Goal: Transaction & Acquisition: Book appointment/travel/reservation

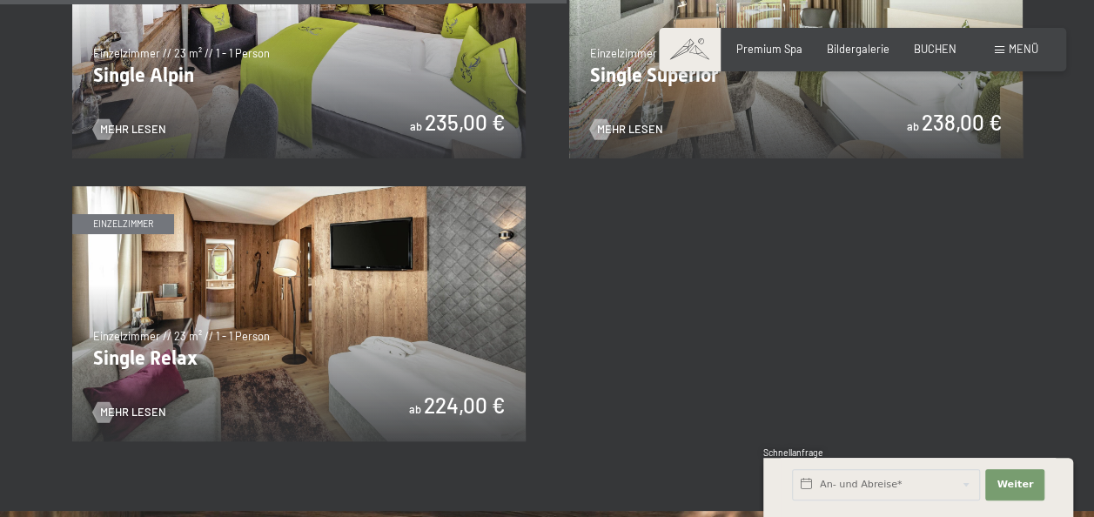
scroll to position [2442, 0]
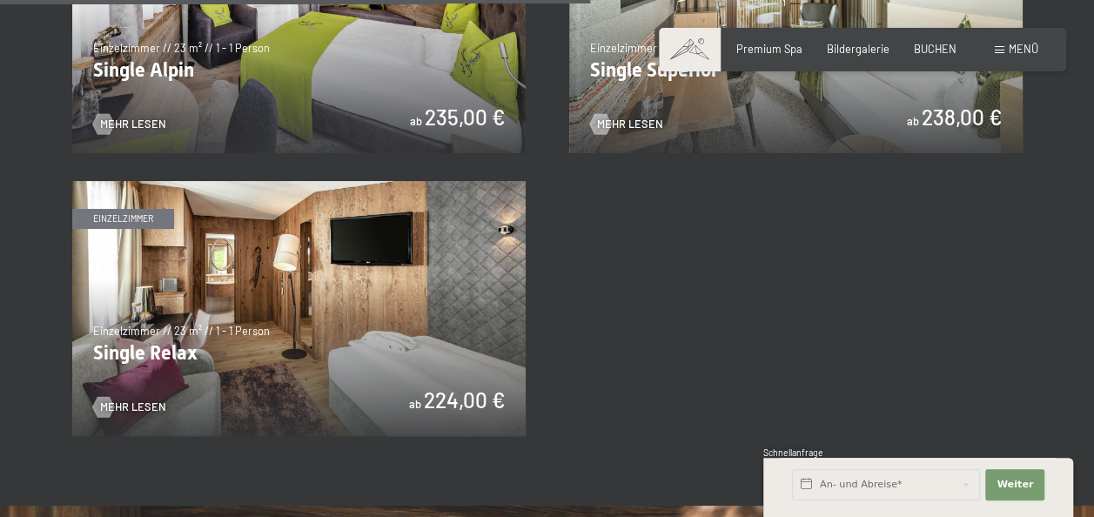
click at [124, 372] on img at bounding box center [298, 308] width 453 height 255
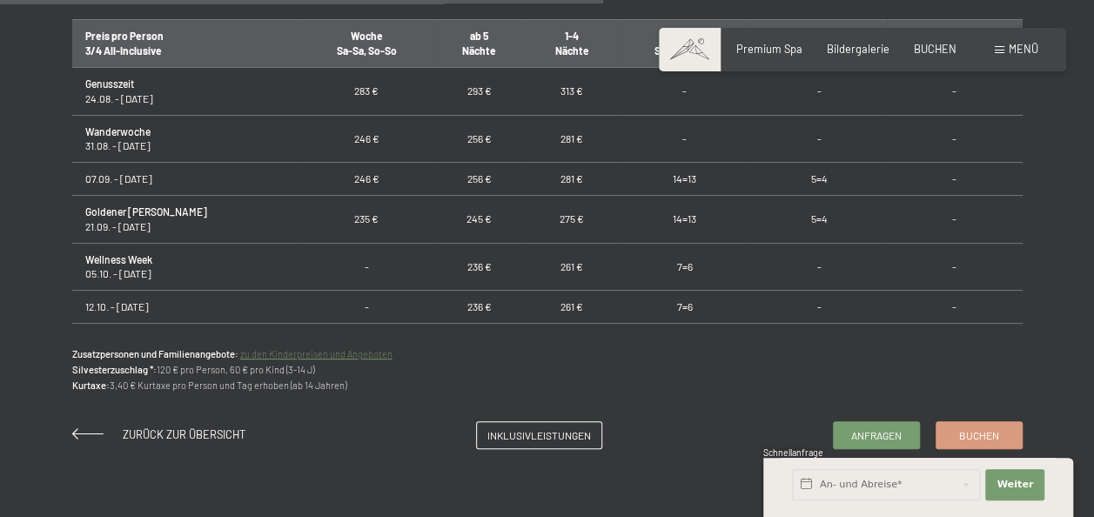
scroll to position [1131, 0]
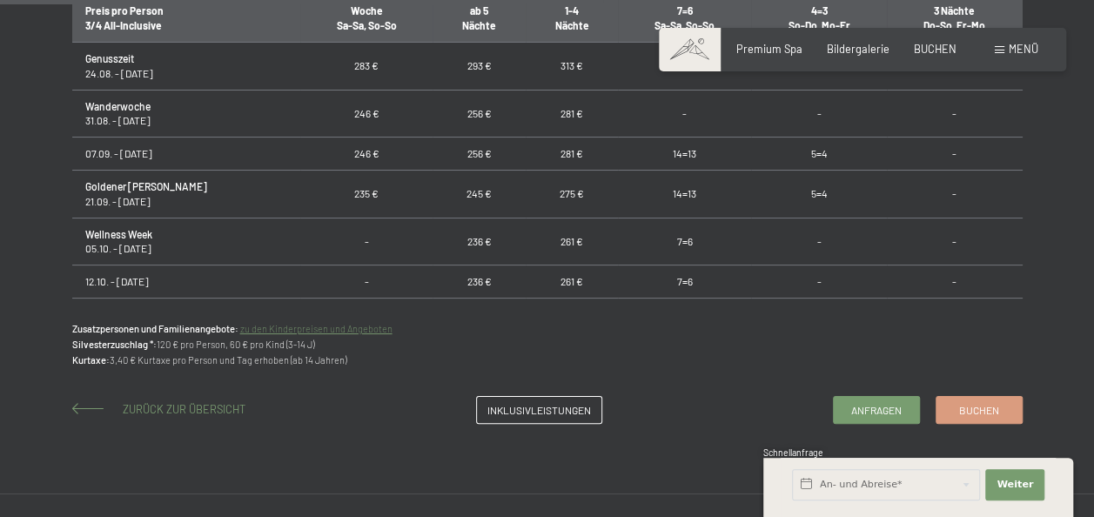
click at [74, 407] on span at bounding box center [87, 408] width 31 height 11
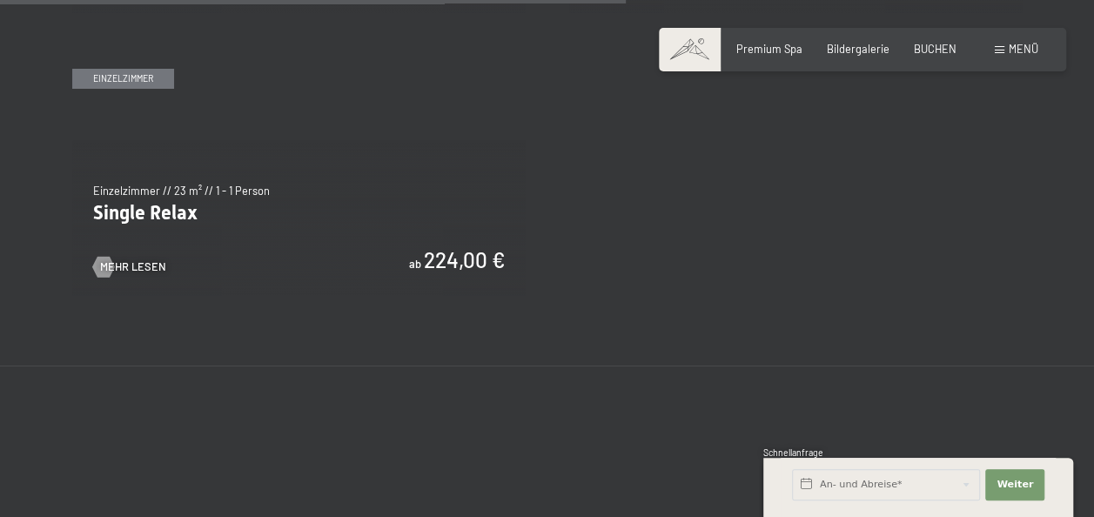
scroll to position [2523, 0]
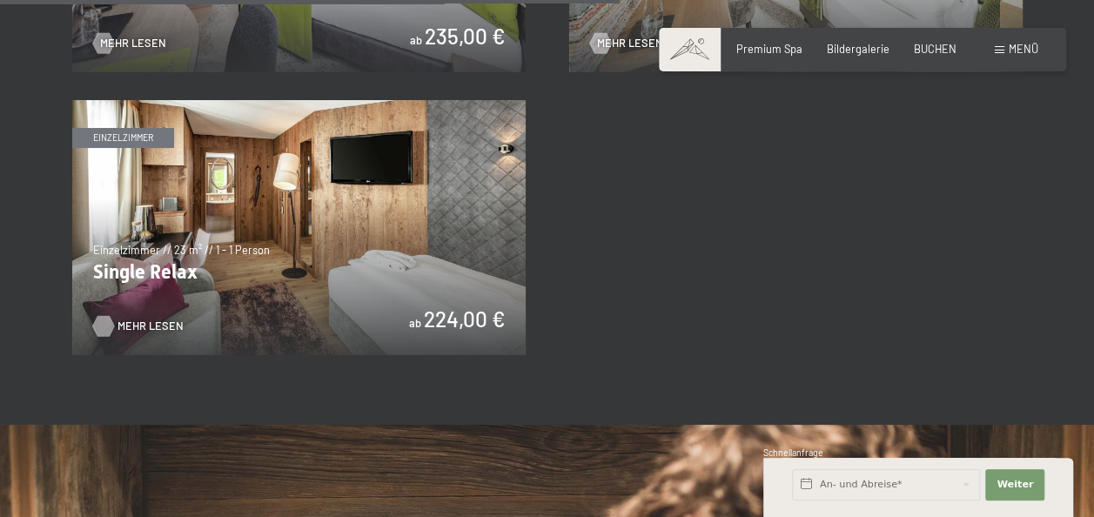
click at [145, 318] on span "Mehr Lesen" at bounding box center [150, 326] width 66 height 16
